Goal: Find specific page/section: Find specific page/section

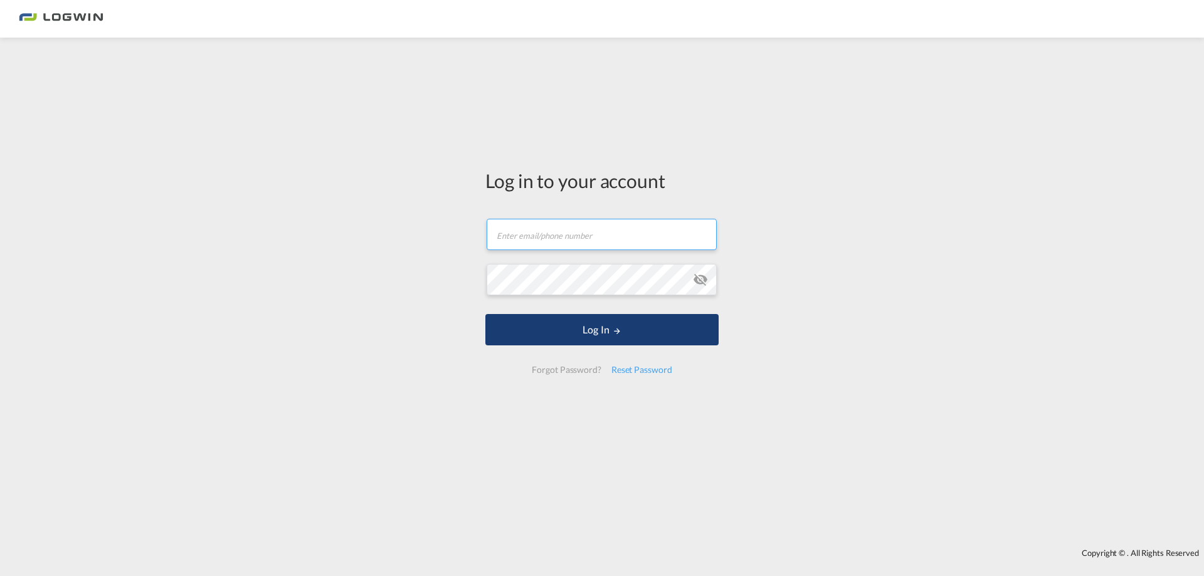
type input "[PERSON_NAME][EMAIL_ADDRESS][DOMAIN_NAME]"
click at [658, 329] on button "Log In" at bounding box center [601, 329] width 233 height 31
type input "[PERSON_NAME][EMAIL_ADDRESS][DOMAIN_NAME]"
click at [628, 334] on button "Log In" at bounding box center [601, 329] width 233 height 31
